Goal: Task Accomplishment & Management: Complete application form

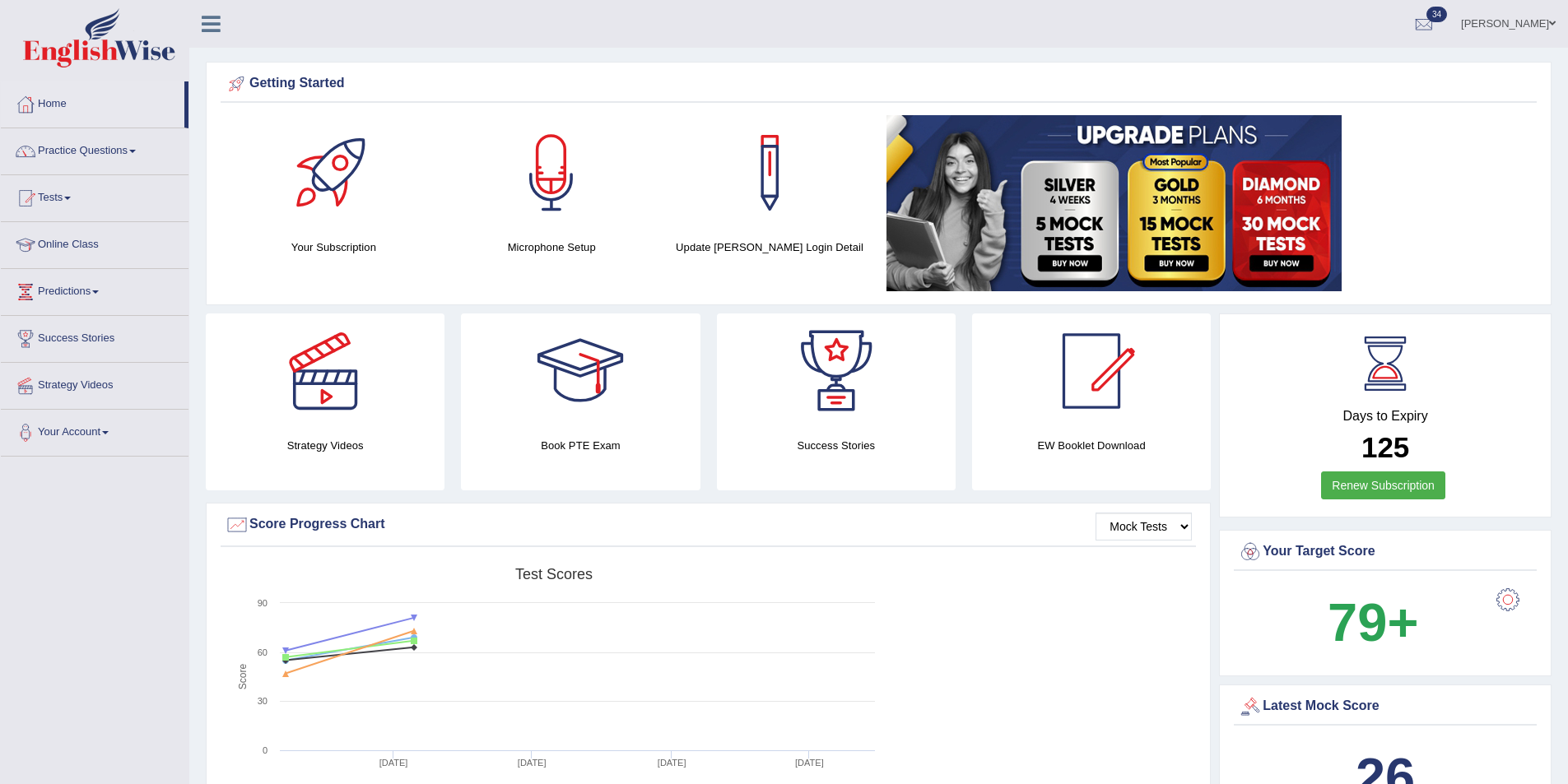
click at [1488, 21] on link "Maggie Englishwise" at bounding box center [1508, 22] width 119 height 43
click at [1449, 213] on link "Log out" at bounding box center [1477, 230] width 177 height 38
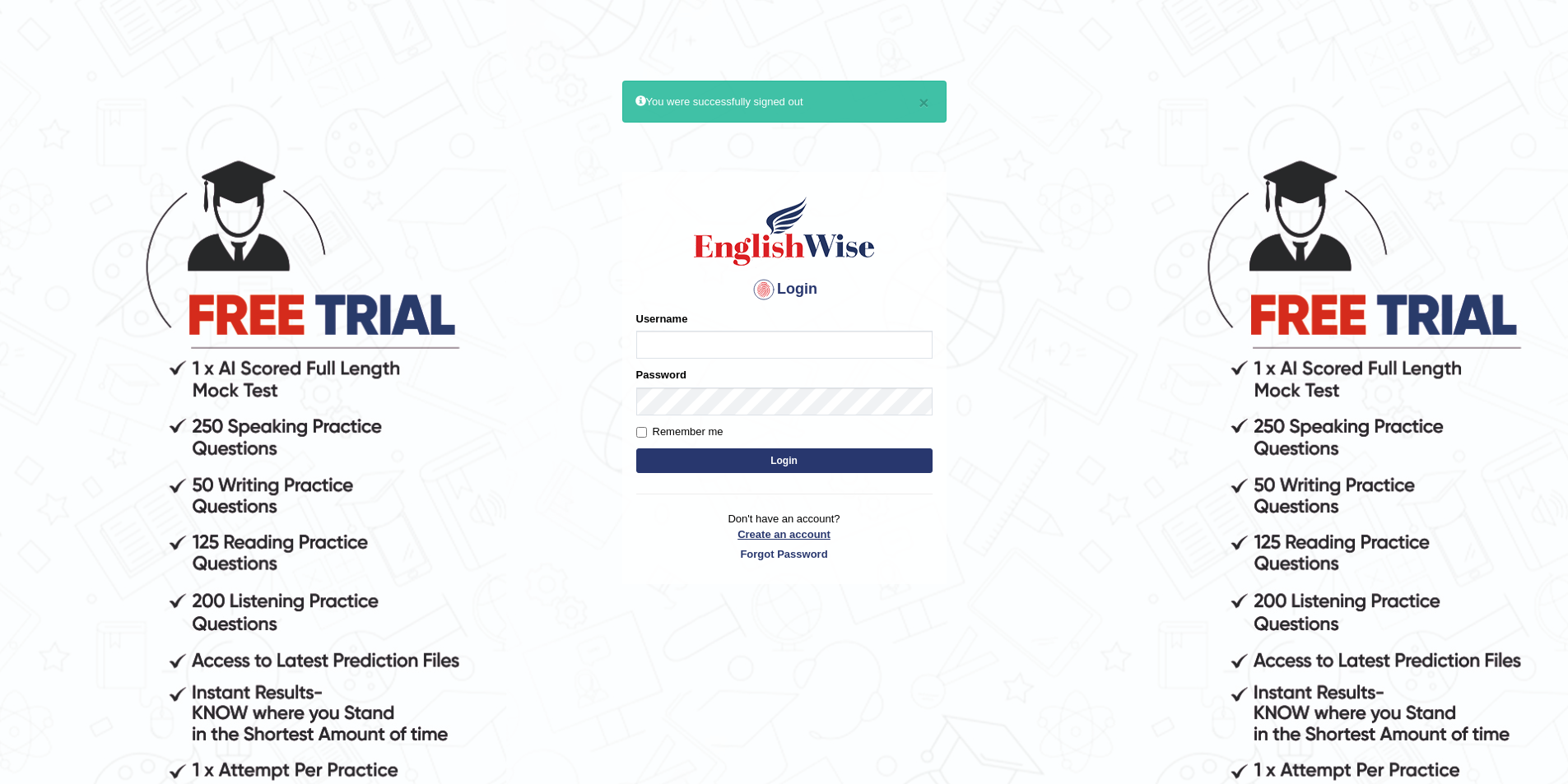
click at [828, 532] on link "Create an account" at bounding box center [784, 534] width 296 height 16
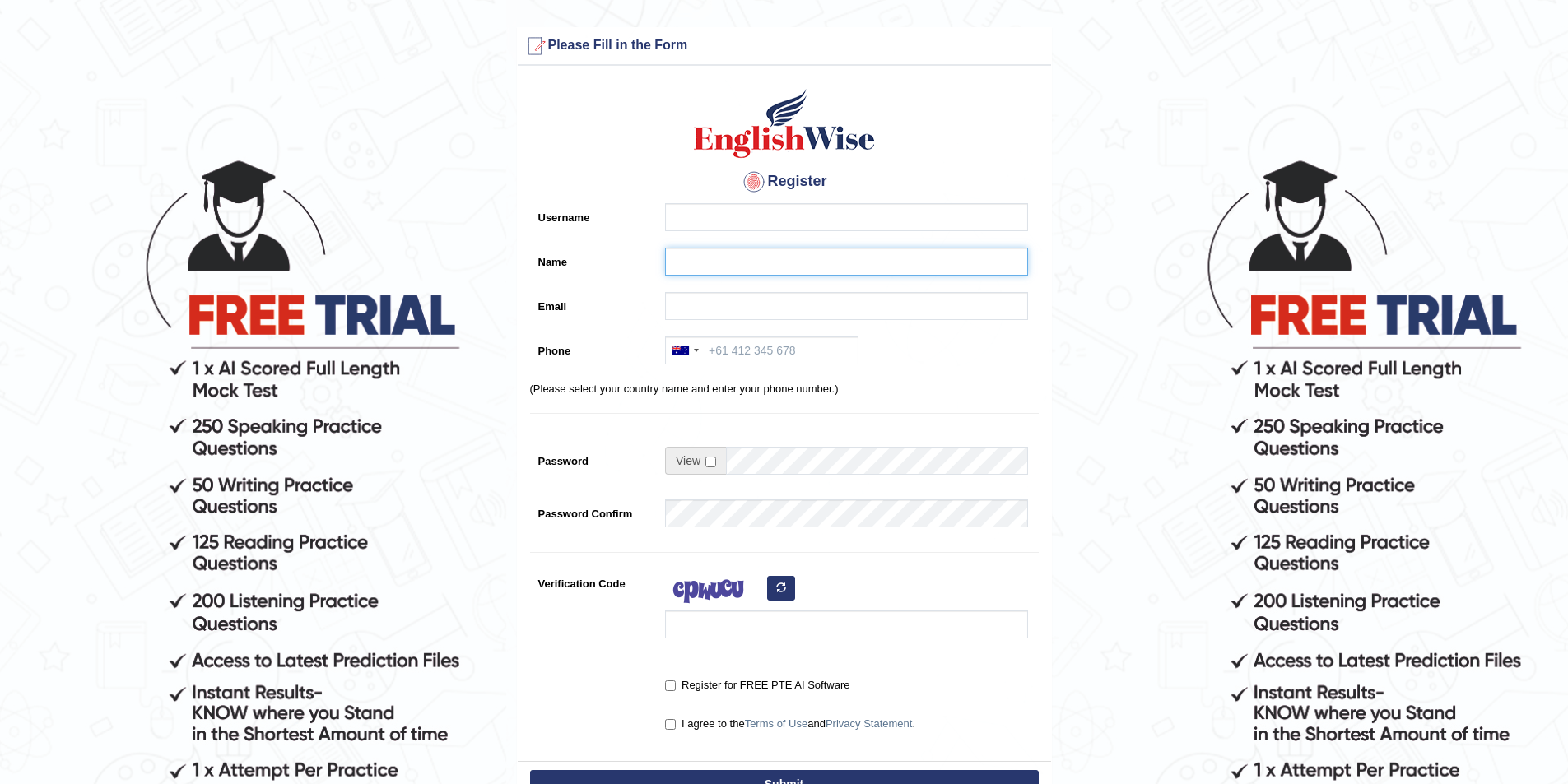
click at [681, 262] on input "Name" at bounding box center [847, 262] width 363 height 28
paste input "Pramod Jayasooriya"
type input "Pramod Jayasooriya"
click at [681, 228] on input "Username" at bounding box center [847, 217] width 363 height 28
type input "pramod_parramatta"
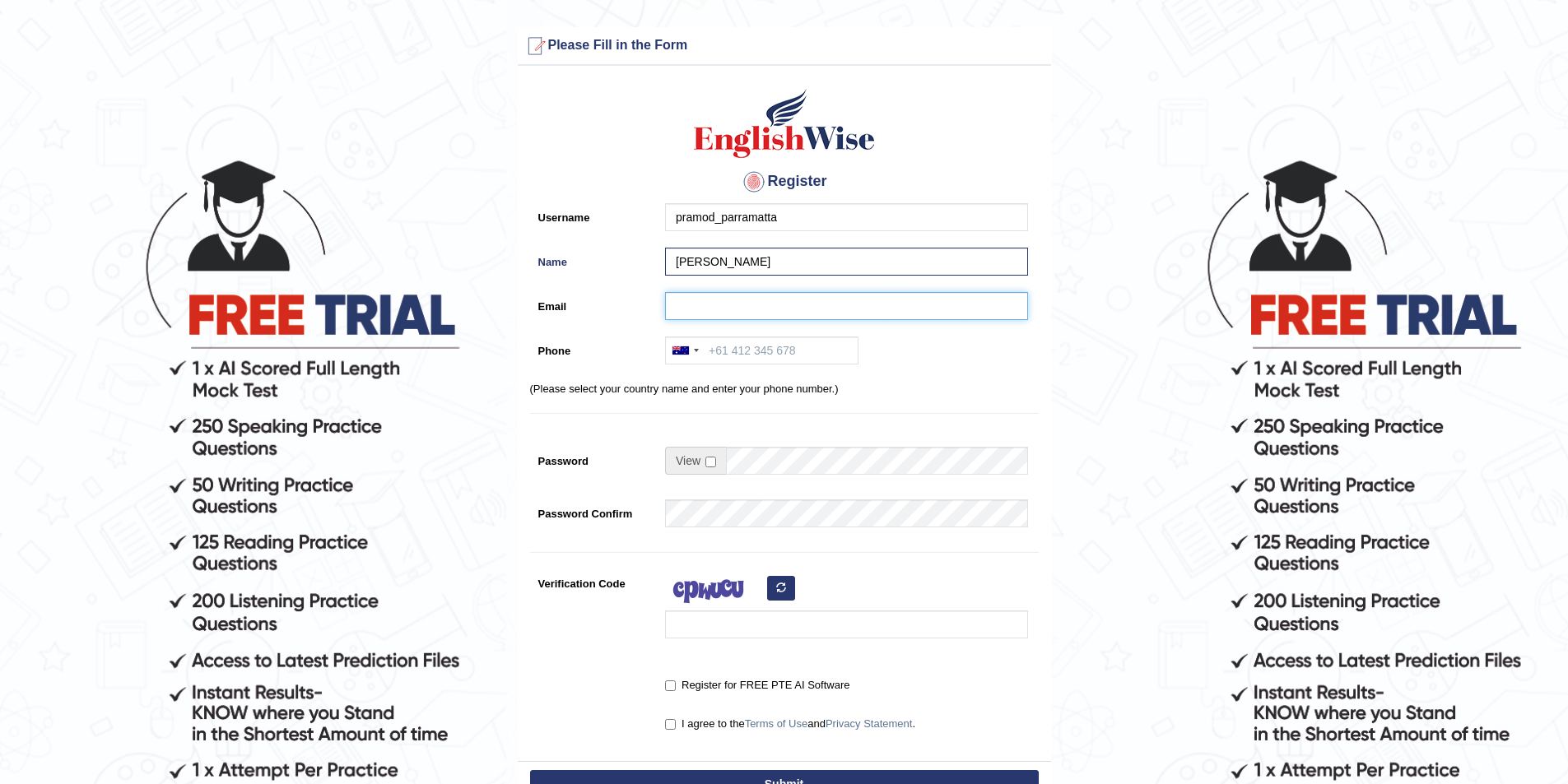
click at [690, 312] on input "Email" at bounding box center [847, 306] width 363 height 28
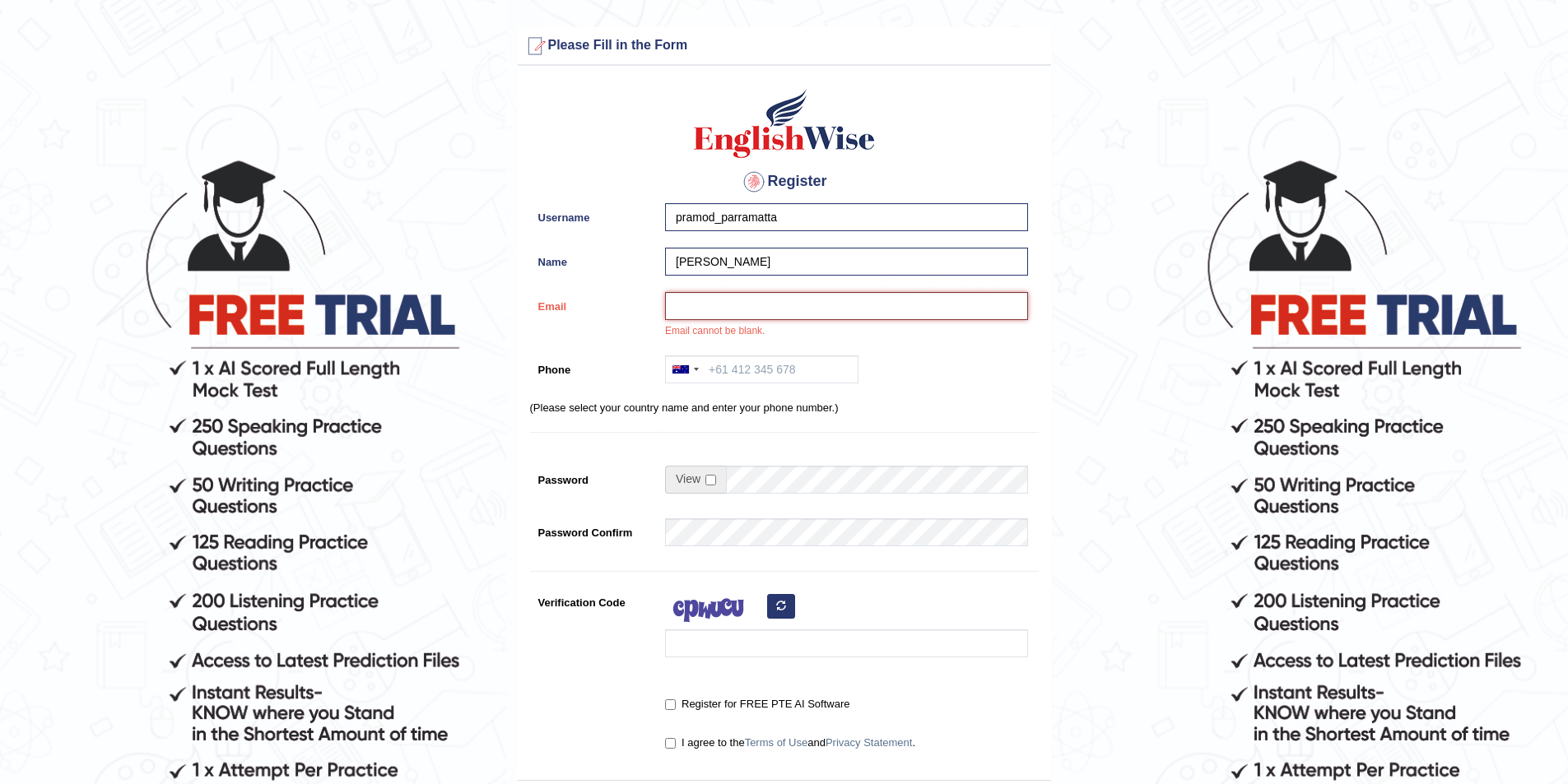
paste input "jayasooriyazone55@gmail.com"
type input "jayasooriyazone55@gmail.com"
click at [736, 368] on input "Phone" at bounding box center [761, 370] width 193 height 28
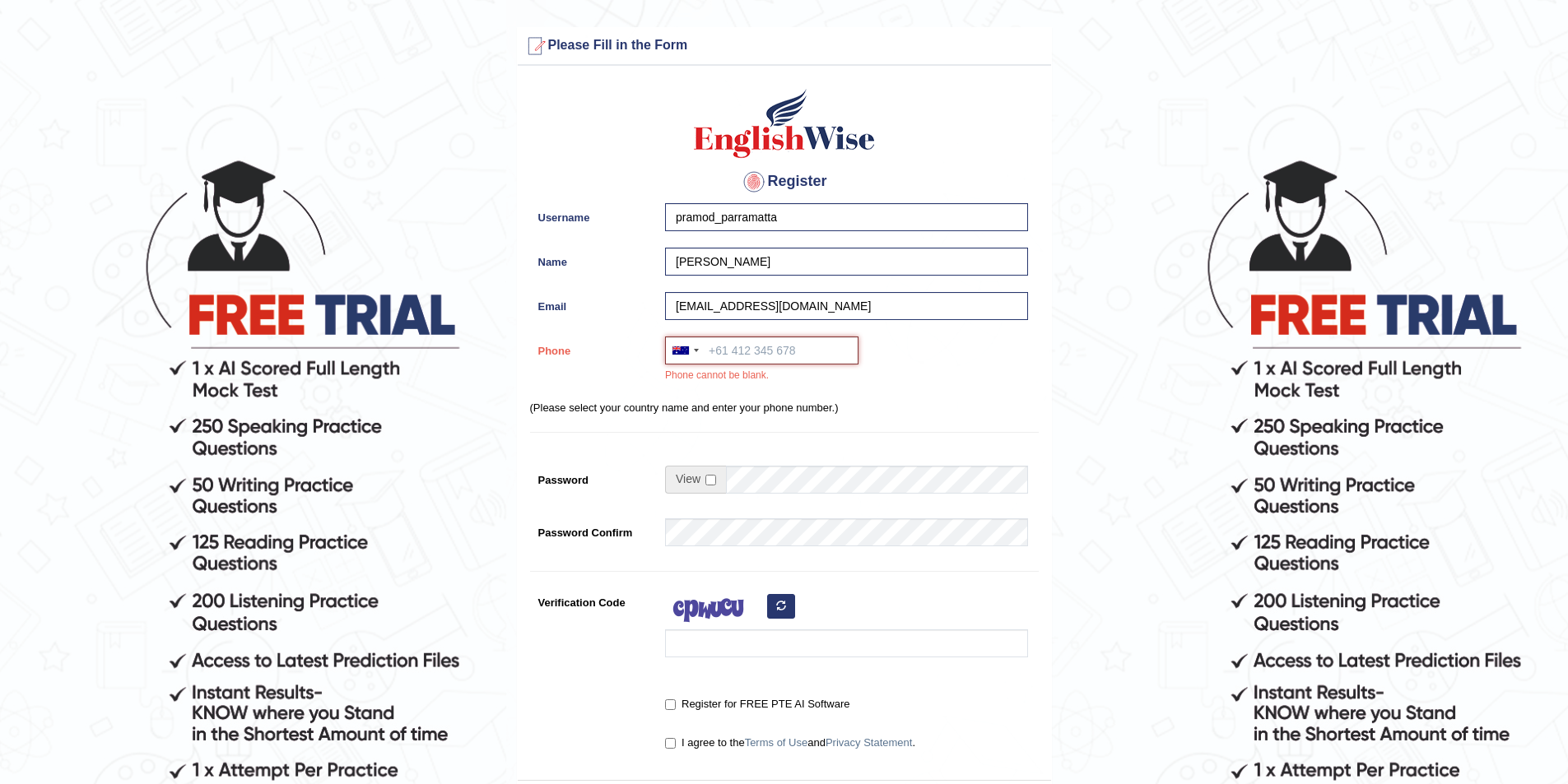
paste input "0421 600 261"
type input "0421 600 261"
click at [783, 464] on div "Register Username pramod_parramatta Name Pramod Jayasooriya Email jayasooriyazo…" at bounding box center [784, 427] width 533 height 706
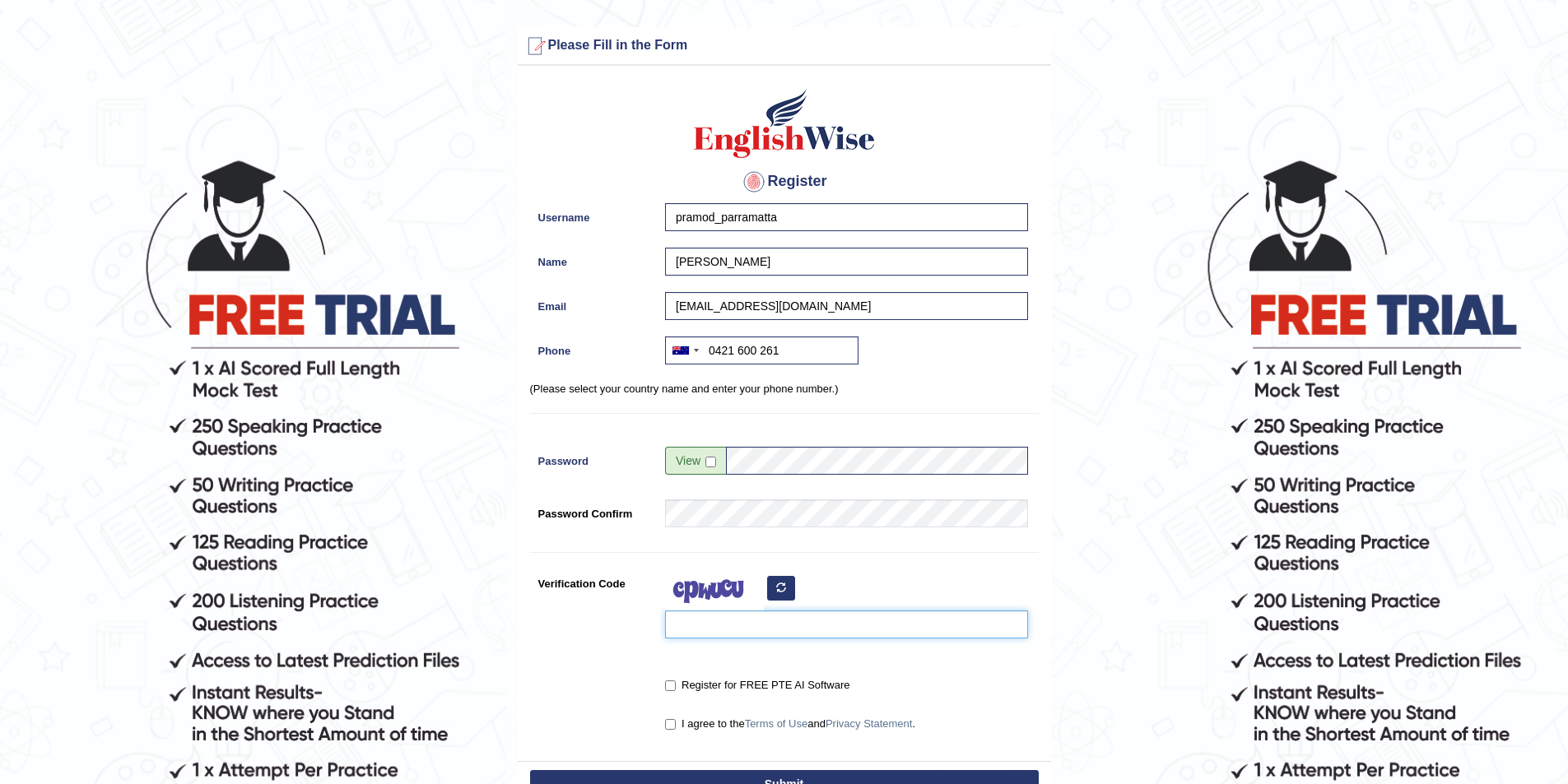
click at [718, 631] on input "Verification Code" at bounding box center [847, 624] width 363 height 28
type input "zadflu"
click at [667, 681] on input "Register for FREE PTE AI Software" at bounding box center [670, 685] width 11 height 11
checkbox input "true"
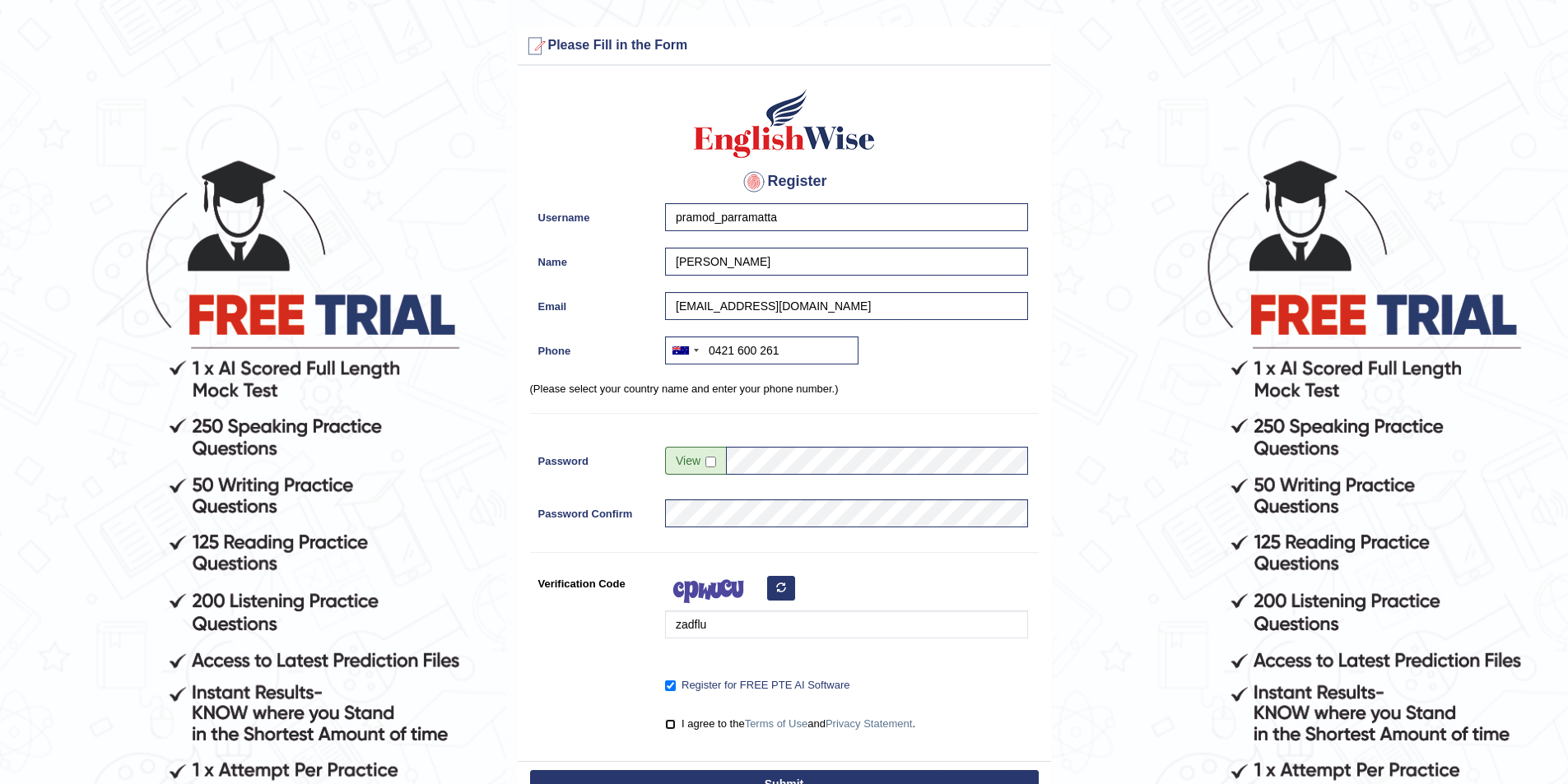
click at [675, 721] on input "I agree to the Terms of Use and Privacy Statement ." at bounding box center [670, 724] width 11 height 11
checkbox input "true"
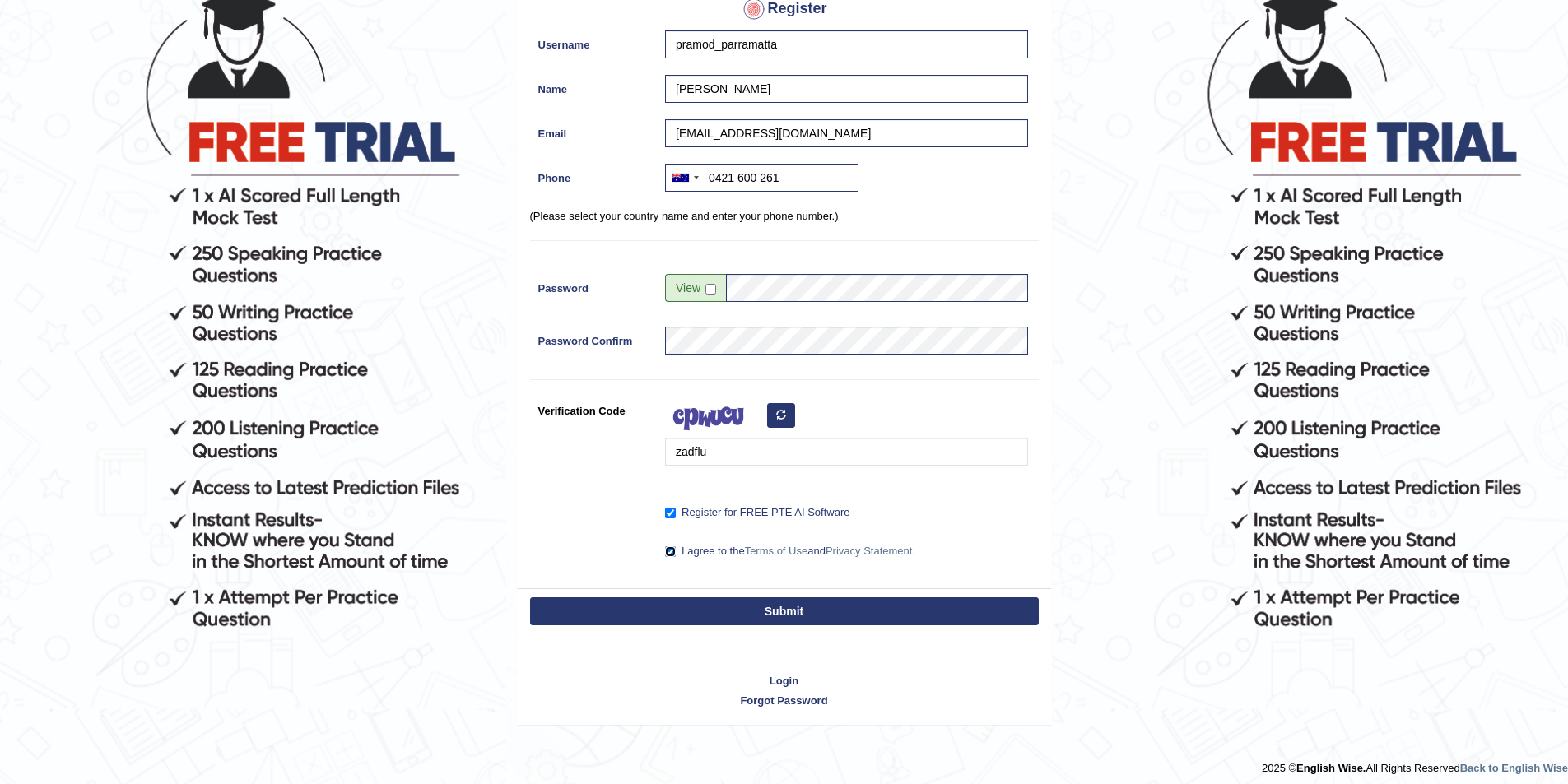
scroll to position [181, 0]
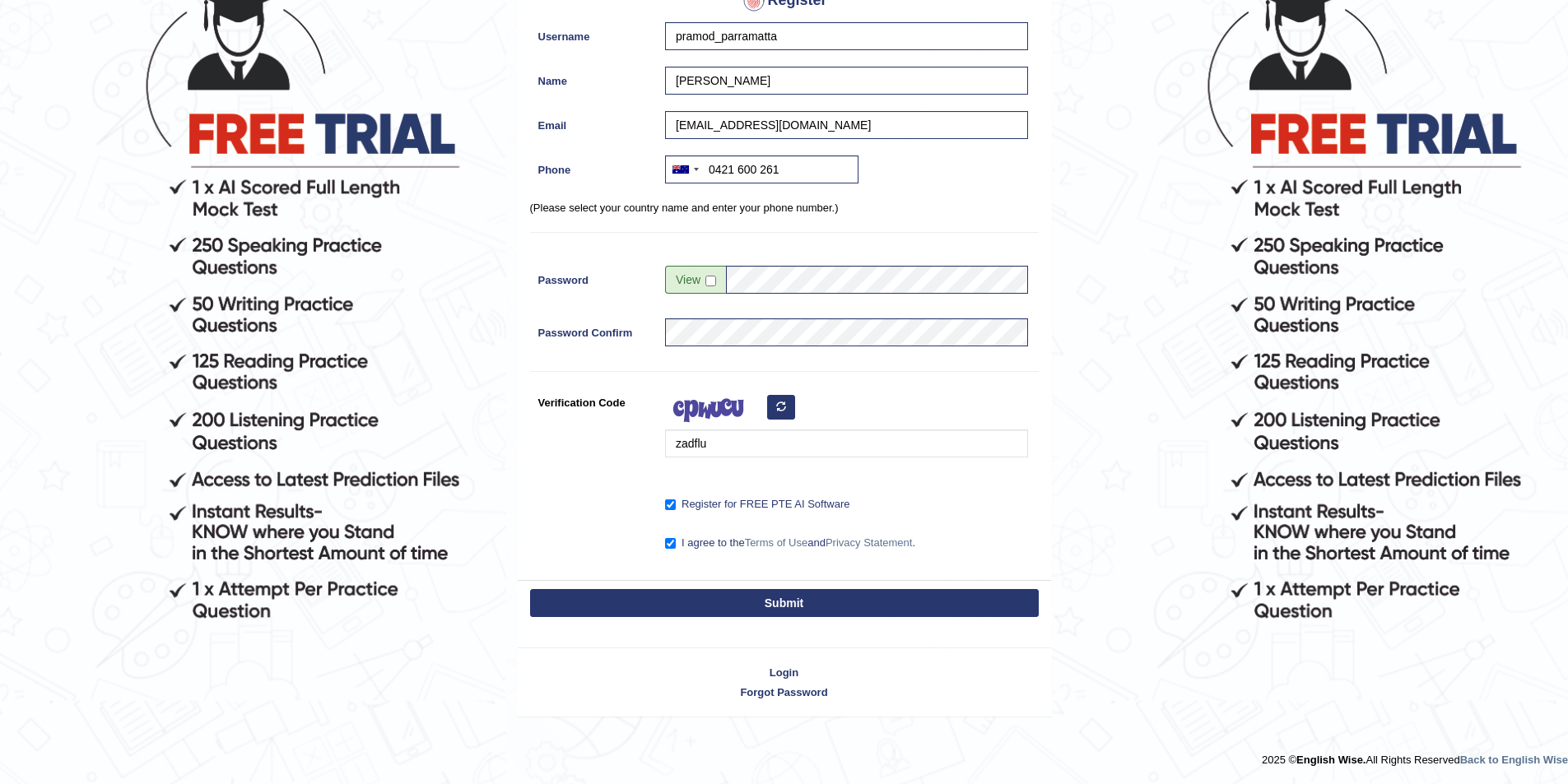
click at [857, 612] on button "Submit" at bounding box center [784, 603] width 508 height 28
type input "+61421600261"
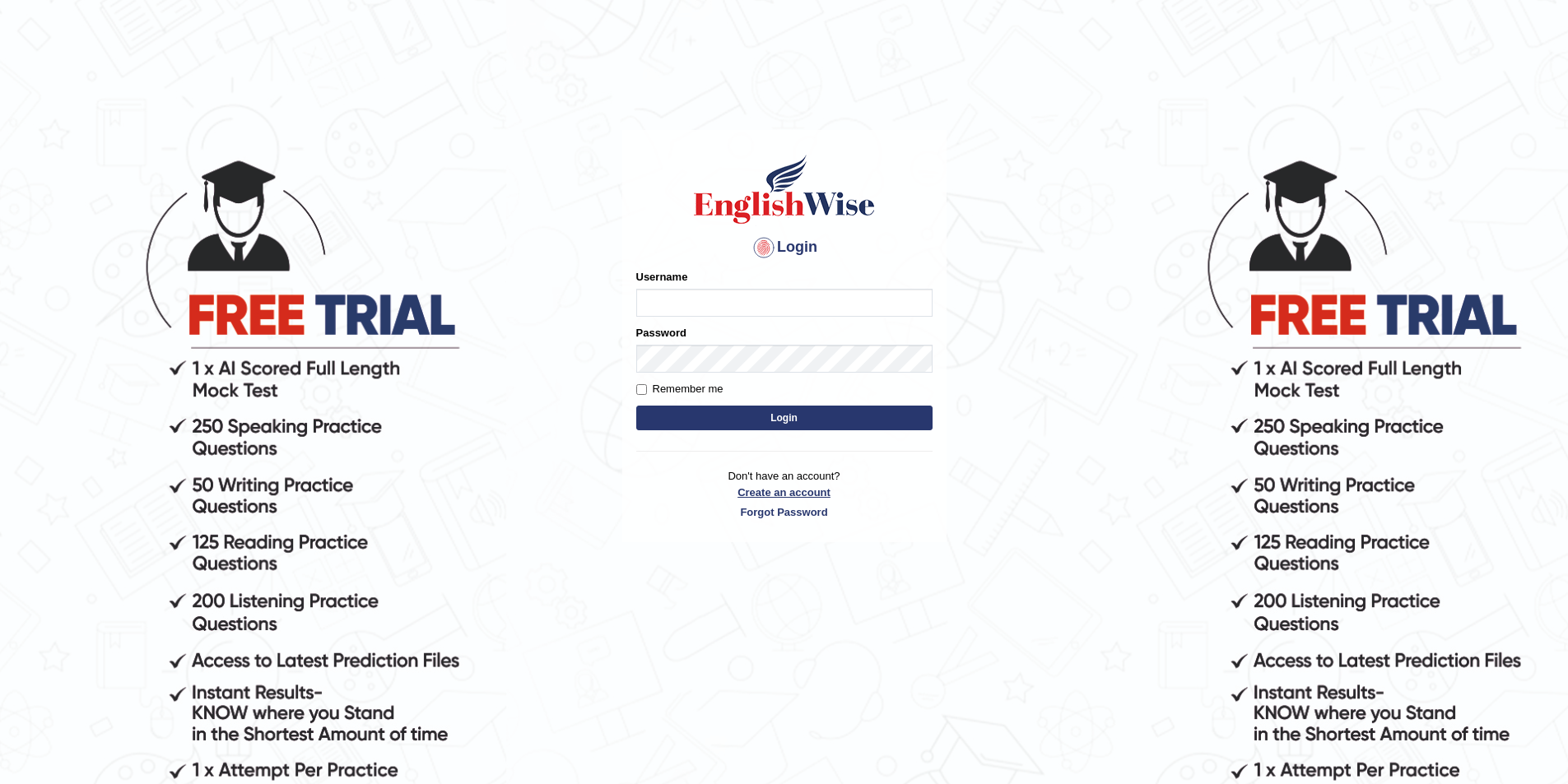
click at [756, 491] on link "Create an account" at bounding box center [784, 492] width 296 height 16
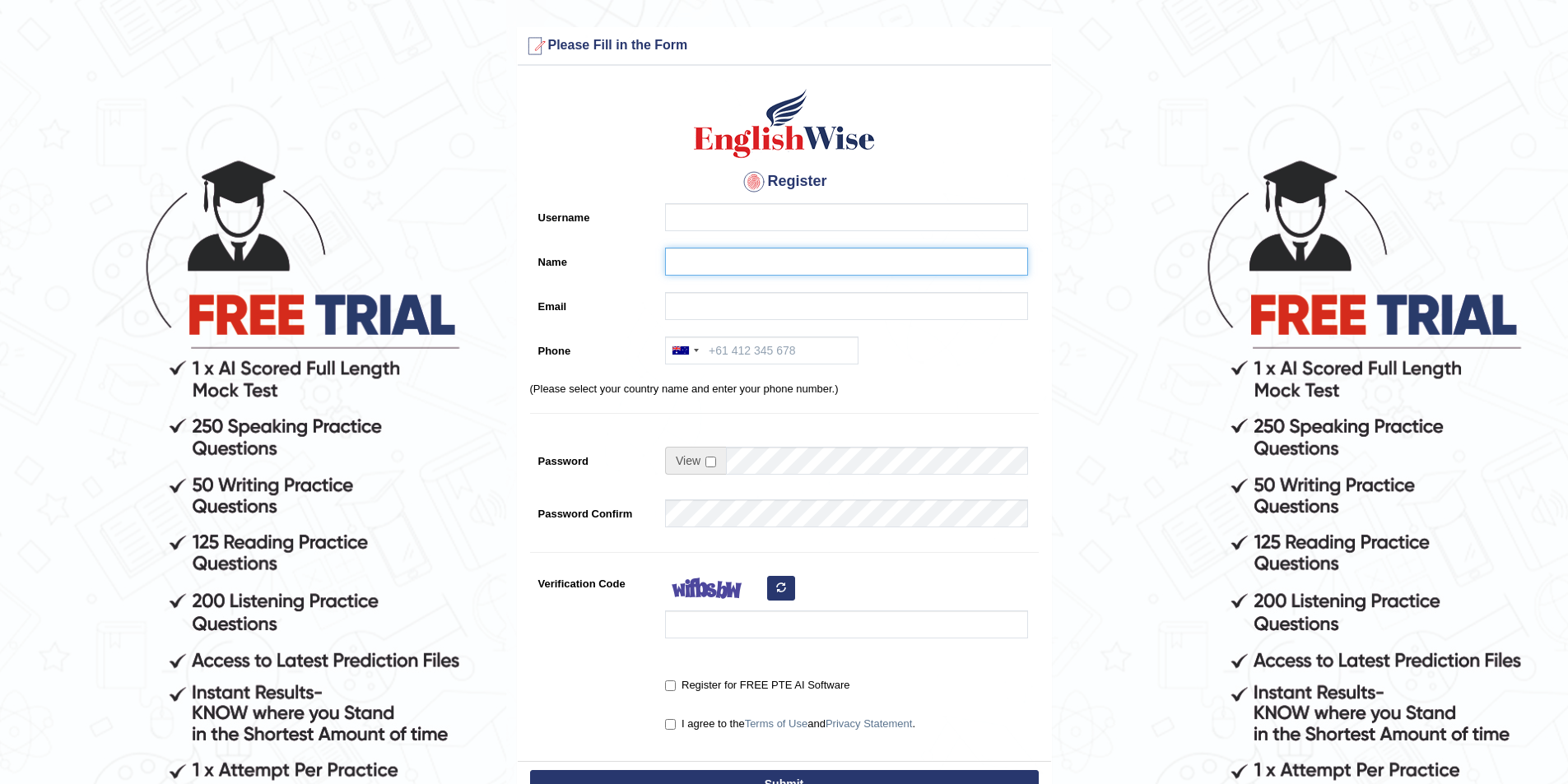
click at [701, 268] on input "Name" at bounding box center [847, 262] width 363 height 28
paste input "[PERSON_NAME]"
type input "[PERSON_NAME]"
click at [727, 201] on div "Register Username Name Luckyna Shrestha Email Phone Australia +61 India (भारत) …" at bounding box center [784, 417] width 533 height 687
drag, startPoint x: 695, startPoint y: 217, endPoint x: 683, endPoint y: 228, distance: 16.3
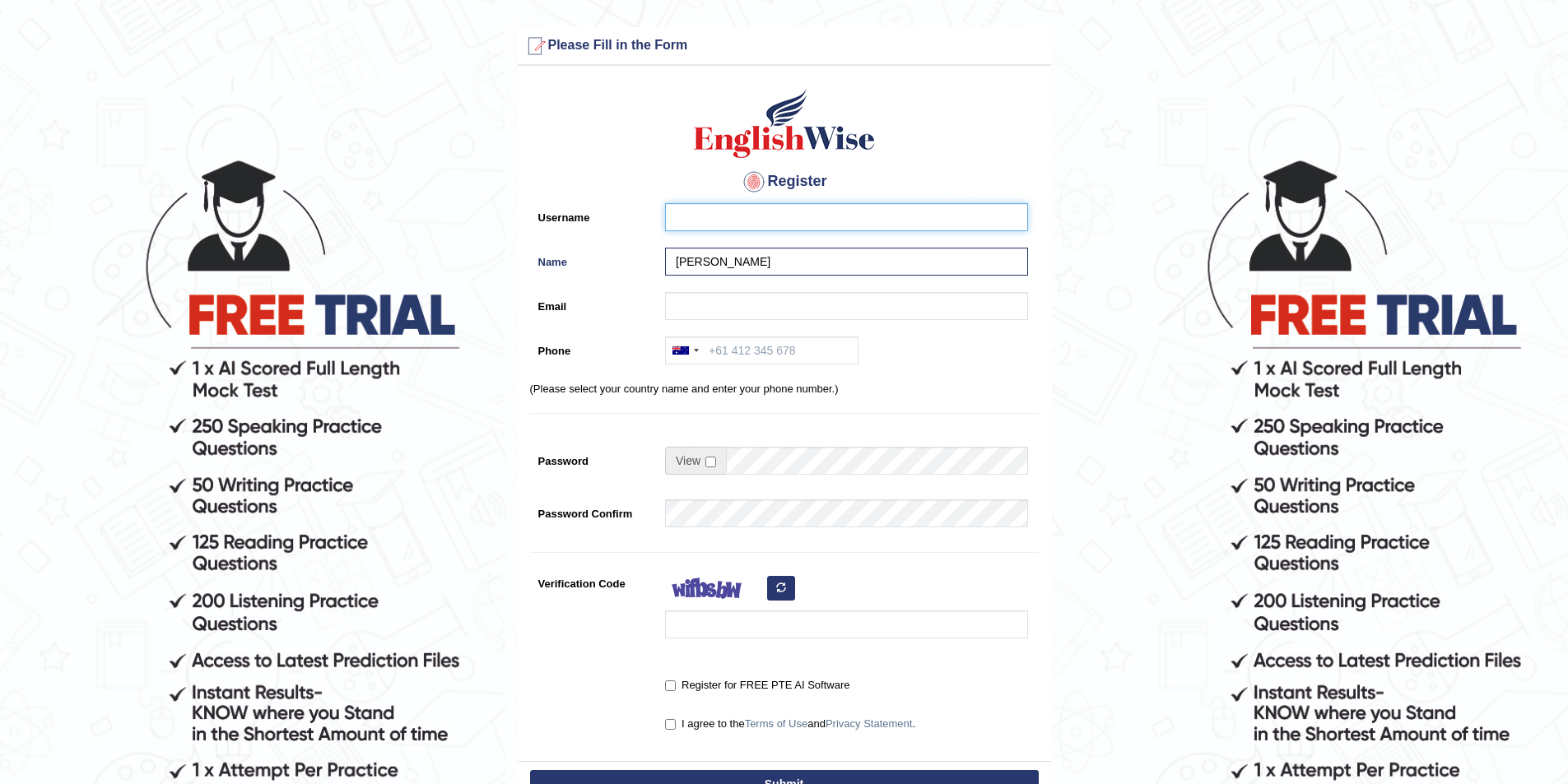
click at [695, 217] on input "Username" at bounding box center [847, 217] width 363 height 28
type input "luckyna_parramatta"
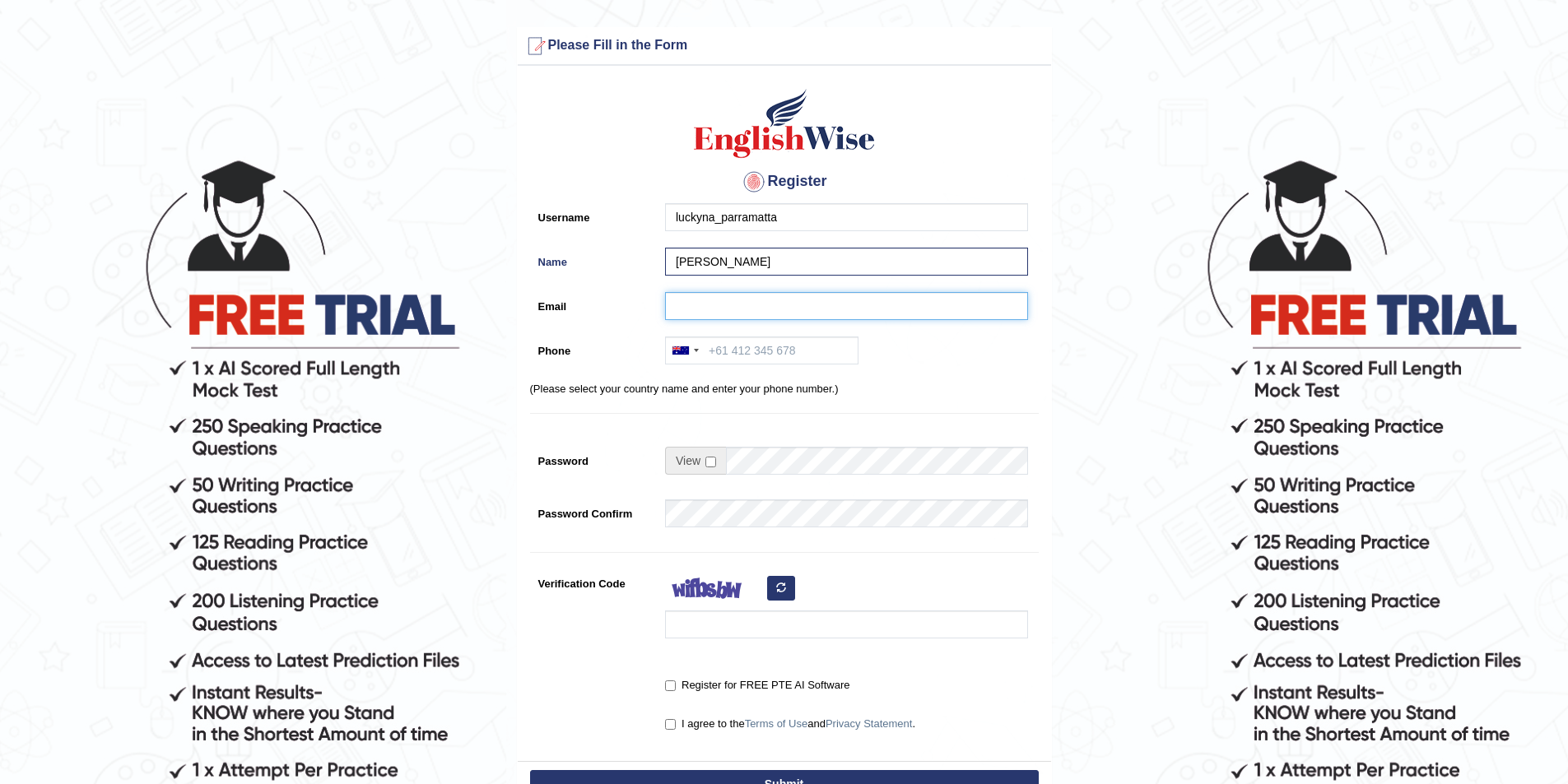
click at [832, 309] on input "Email" at bounding box center [847, 306] width 363 height 28
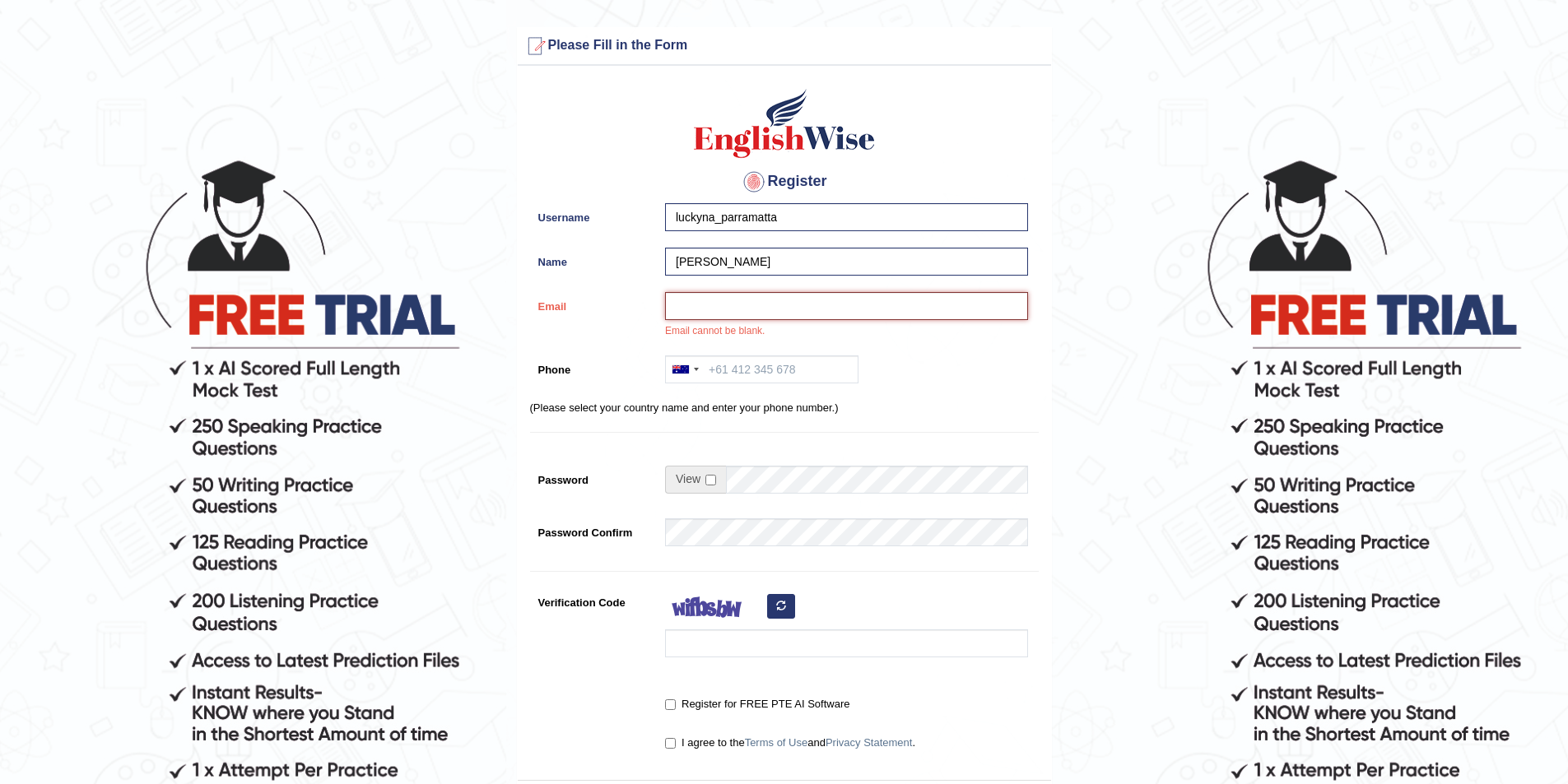
paste input "luckynashrestha@gmail.com"
type input "luckynashrestha@gmail.com"
click at [771, 381] on input "Phone" at bounding box center [761, 370] width 193 height 28
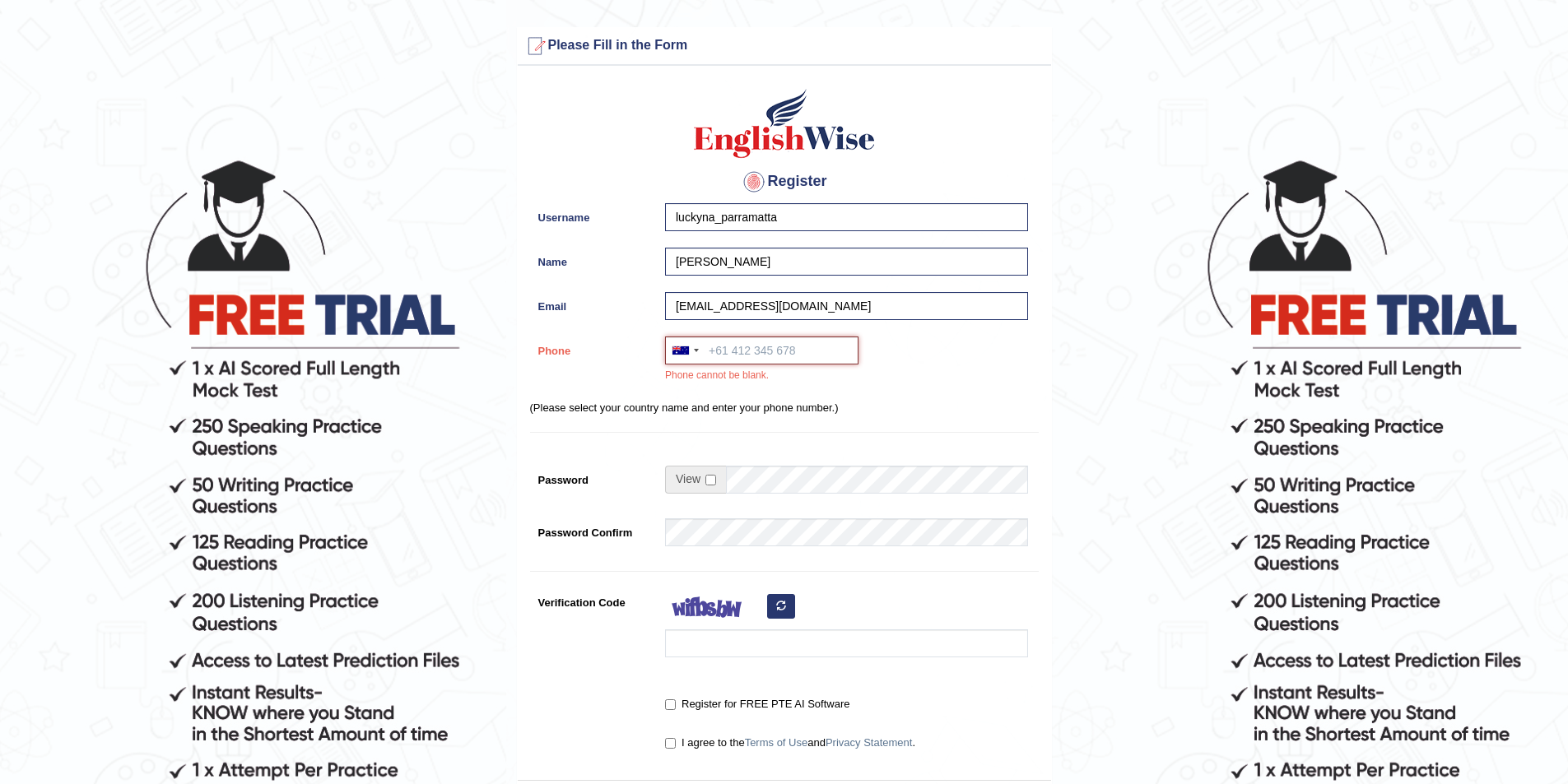
paste input "0415 747 940"
type input "0415 747 940"
click at [706, 488] on span at bounding box center [695, 480] width 61 height 28
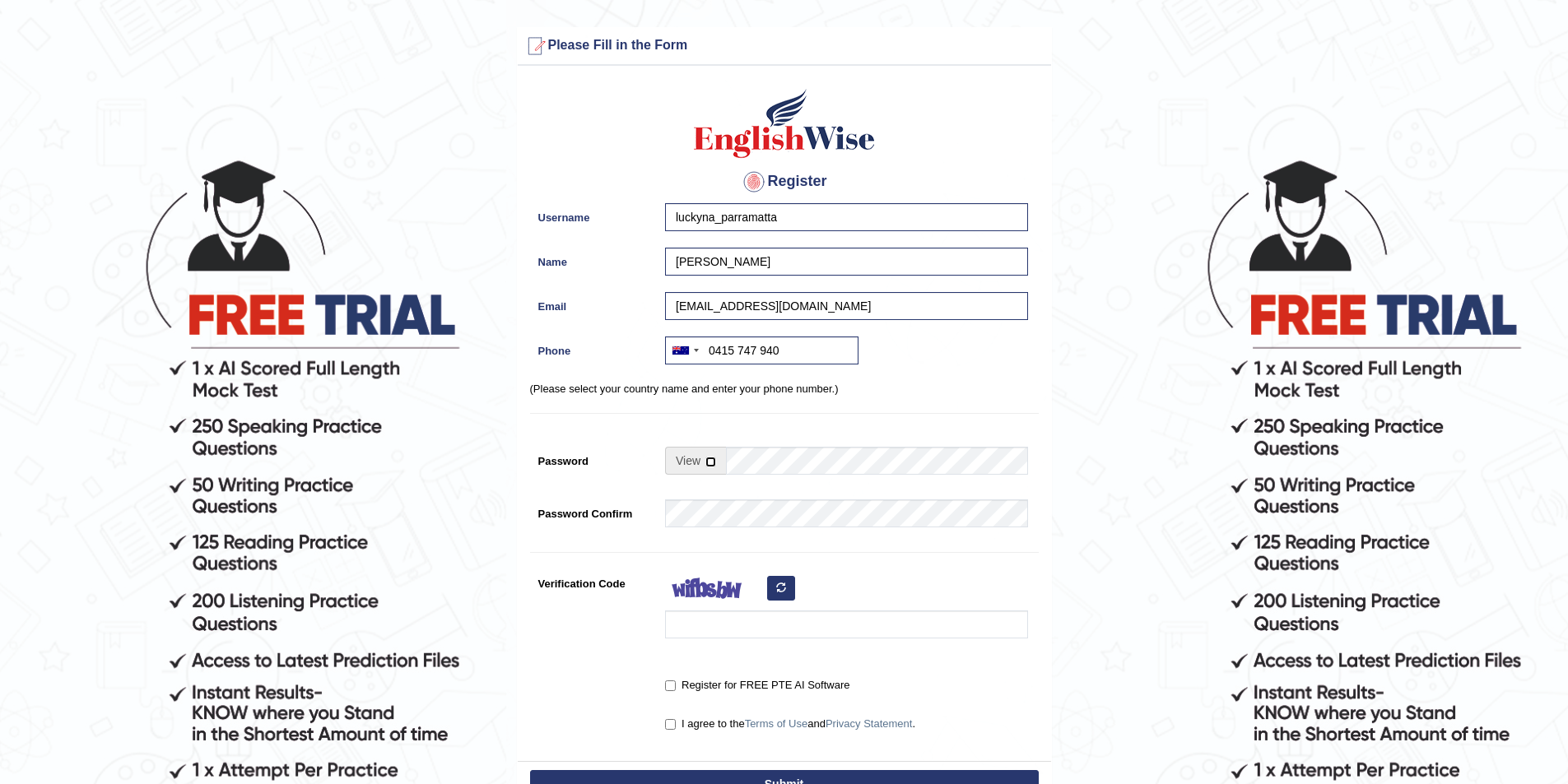
click at [714, 461] on input "checkbox" at bounding box center [711, 462] width 11 height 11
checkbox input "true"
click at [757, 455] on input "Password" at bounding box center [876, 461] width 302 height 28
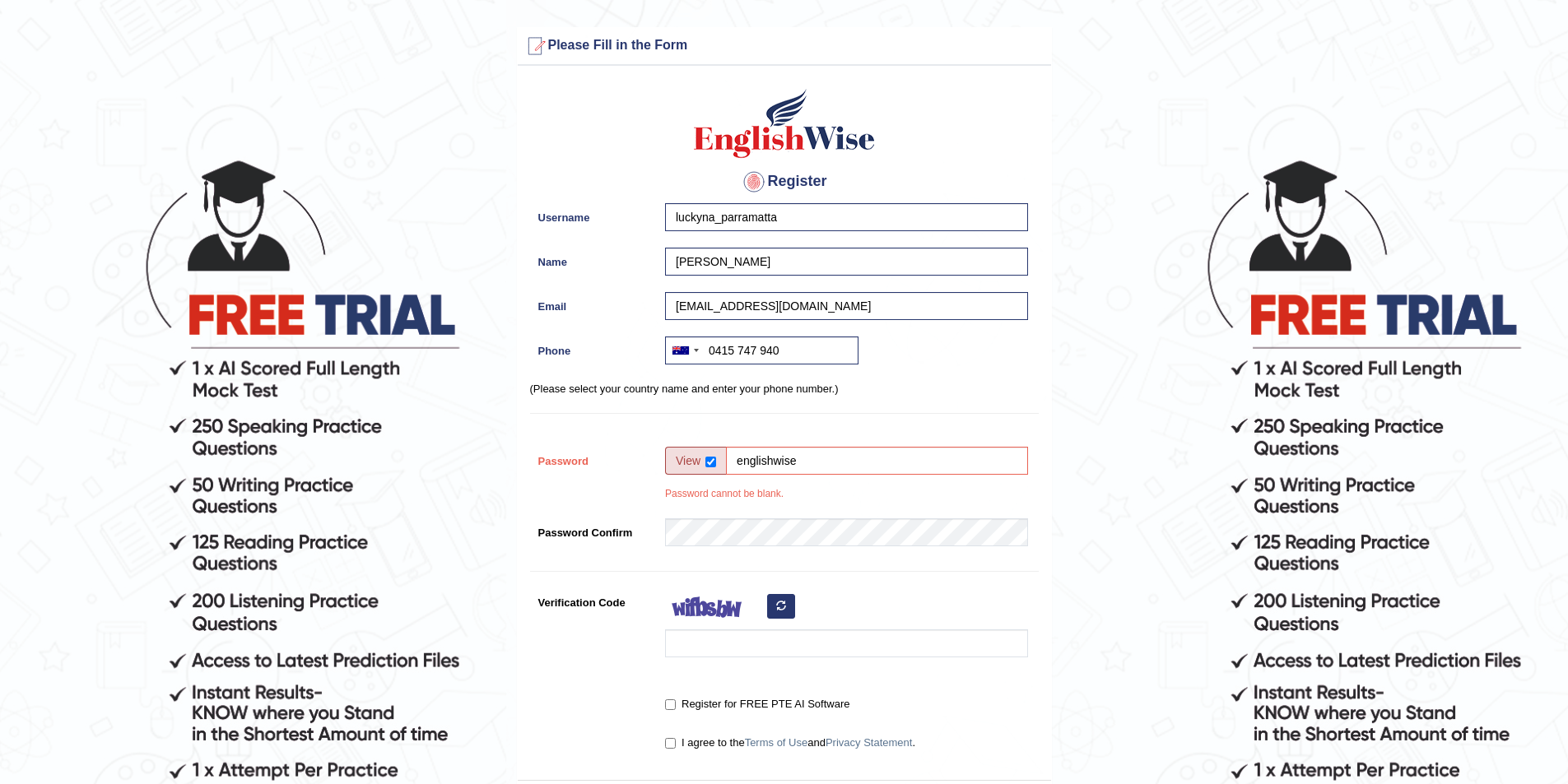
type input "englishwise"
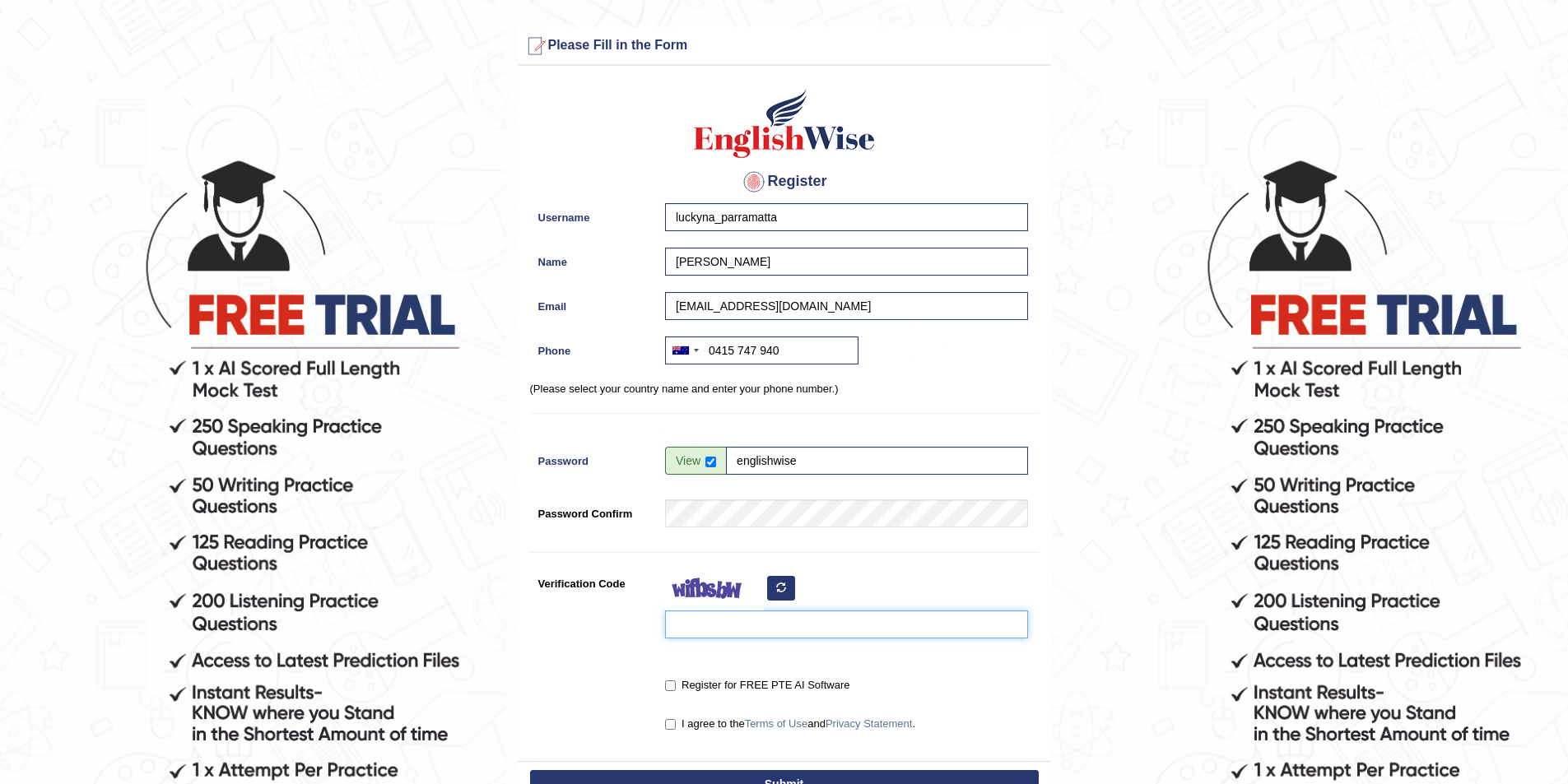
click at [675, 629] on input "Verification Code" at bounding box center [847, 624] width 363 height 28
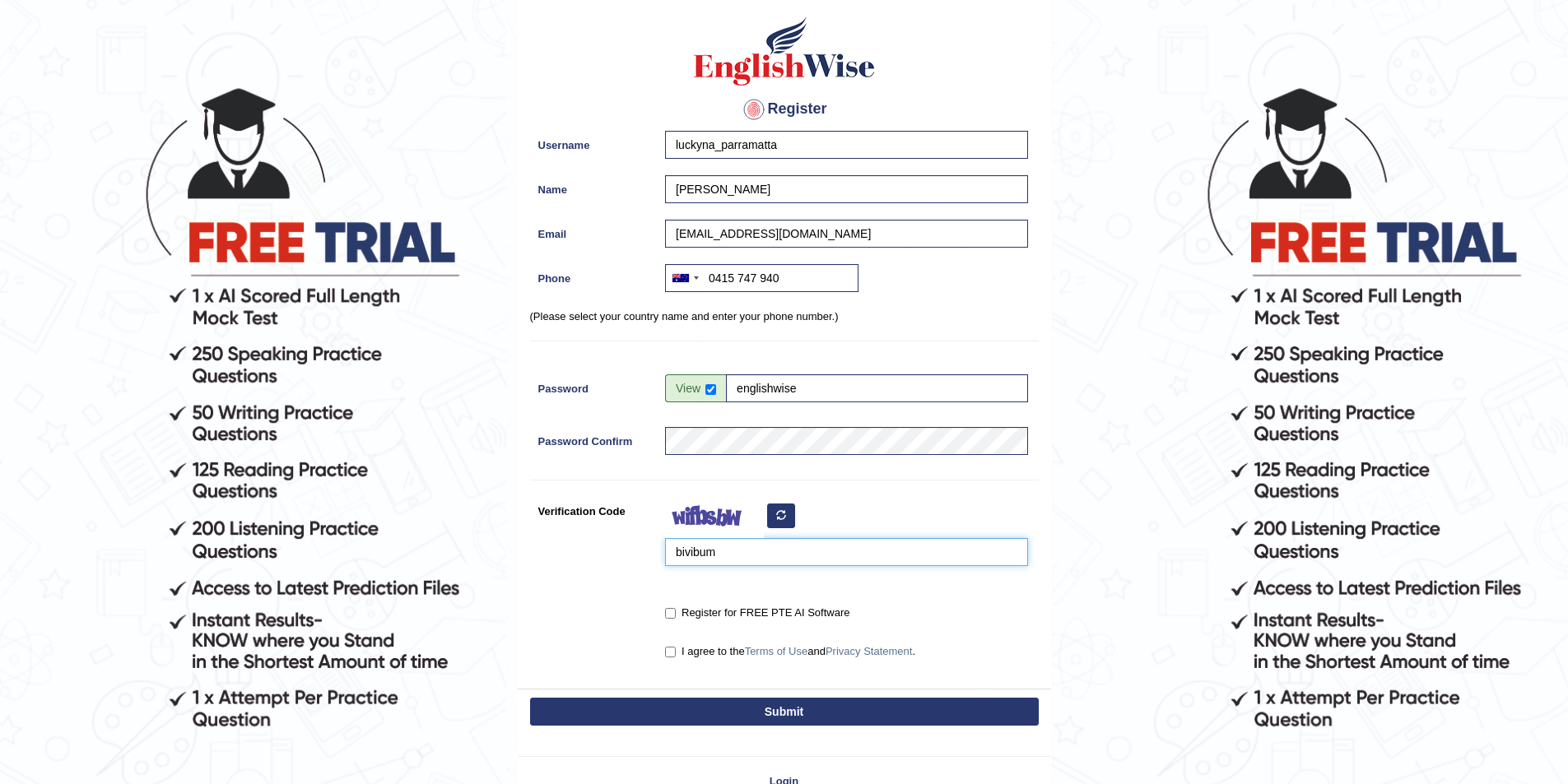
scroll to position [164, 0]
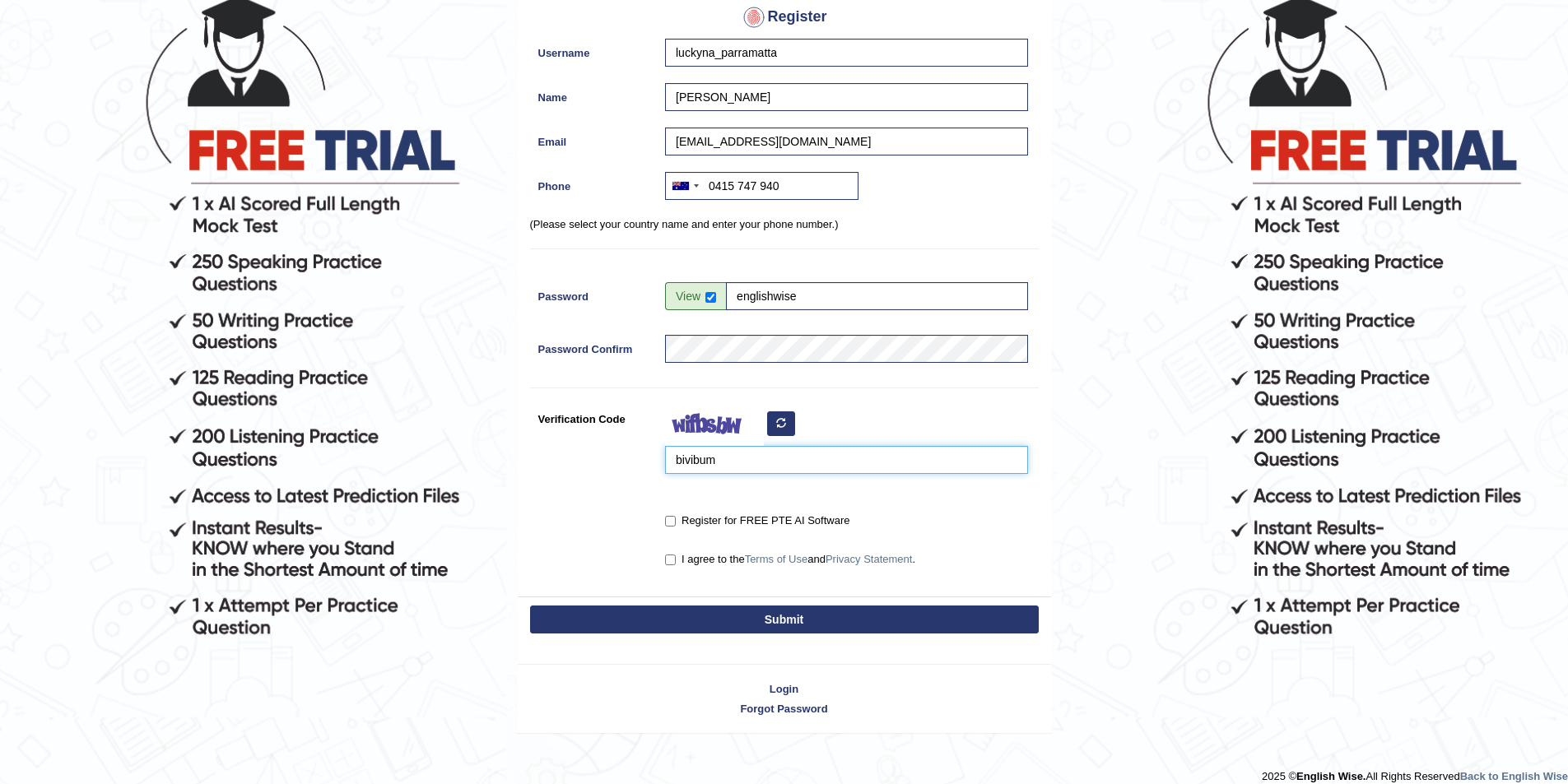
type input "bivibum"
click at [672, 525] on input "Register for FREE PTE AI Software" at bounding box center [670, 520] width 11 height 11
checkbox input "true"
click at [670, 556] on input "I agree to the Terms of Use and Privacy Statement ." at bounding box center [670, 559] width 11 height 11
checkbox input "true"
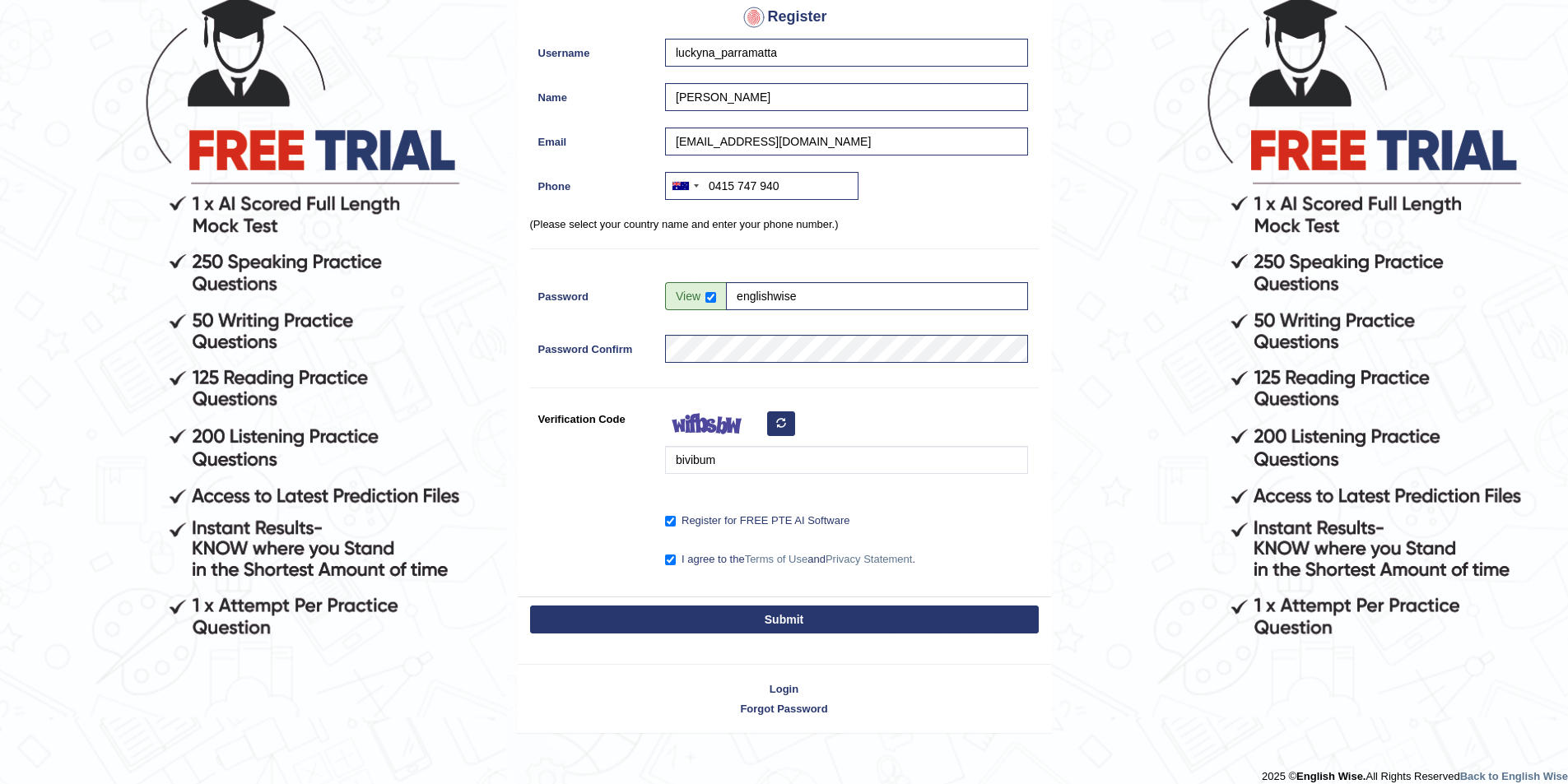
click at [683, 627] on button "Submit" at bounding box center [784, 619] width 508 height 28
type input "+61415747940"
